Goal: Information Seeking & Learning: Check status

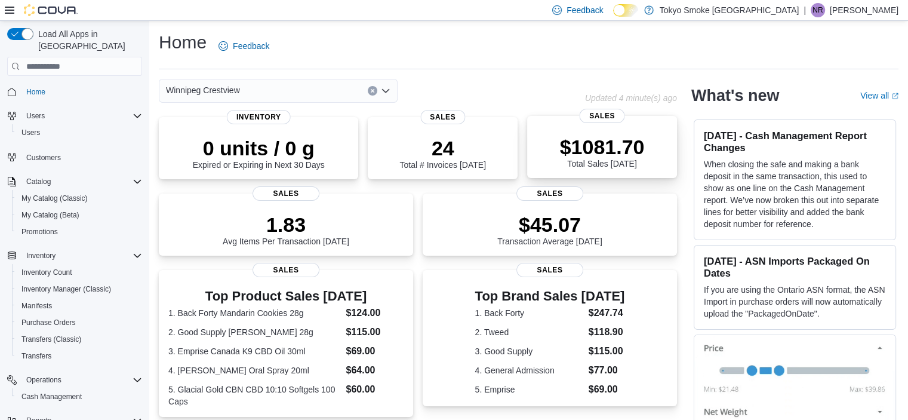
click at [578, 170] on div "$1081.70 Total Sales [DATE] Sales" at bounding box center [602, 147] width 150 height 62
click at [622, 156] on p "$1135.70" at bounding box center [602, 147] width 85 height 24
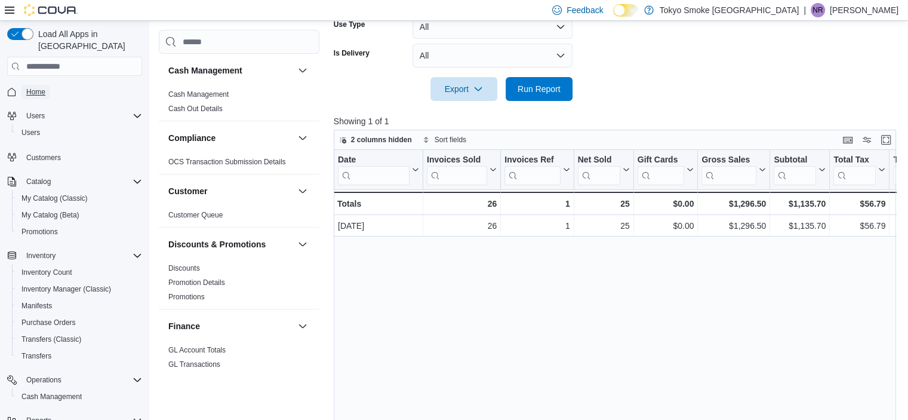
click at [26, 87] on span "Home" at bounding box center [35, 92] width 19 height 10
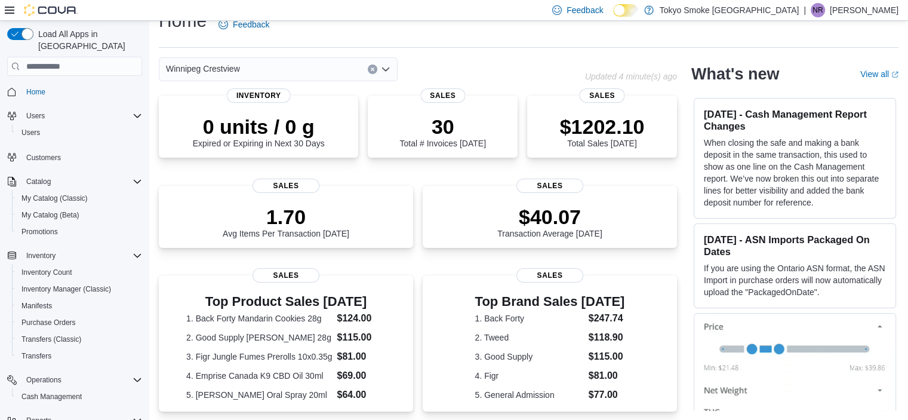
scroll to position [157, 0]
